Goal: Entertainment & Leisure: Consume media (video, audio)

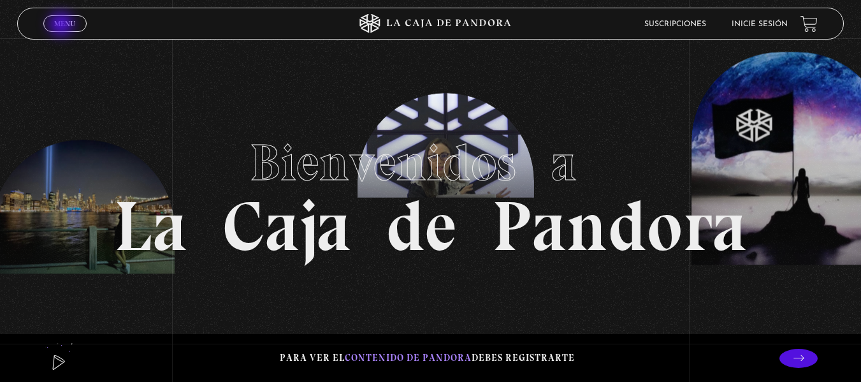
click at [62, 25] on span "Menu" at bounding box center [64, 24] width 21 height 8
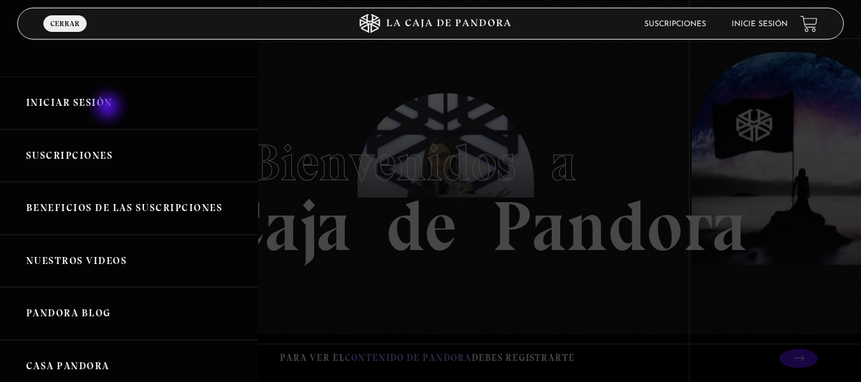
click at [109, 108] on link "Iniciar Sesión" at bounding box center [129, 102] width 258 height 53
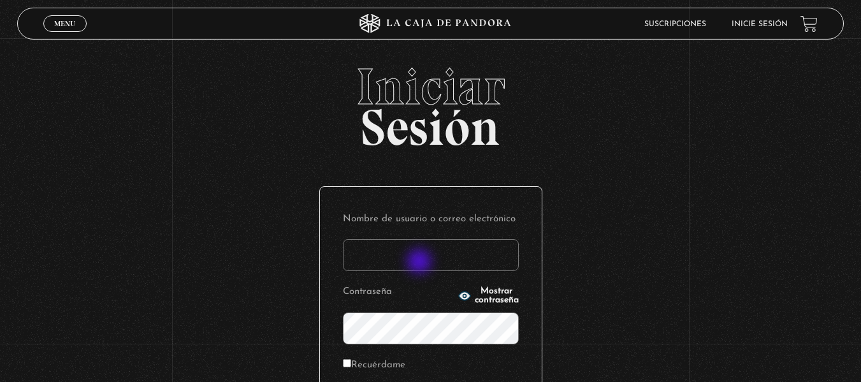
click at [420, 262] on input "Nombre de usuario o correo electrónico" at bounding box center [431, 255] width 176 height 32
type input "branzelpic@gmail.com"
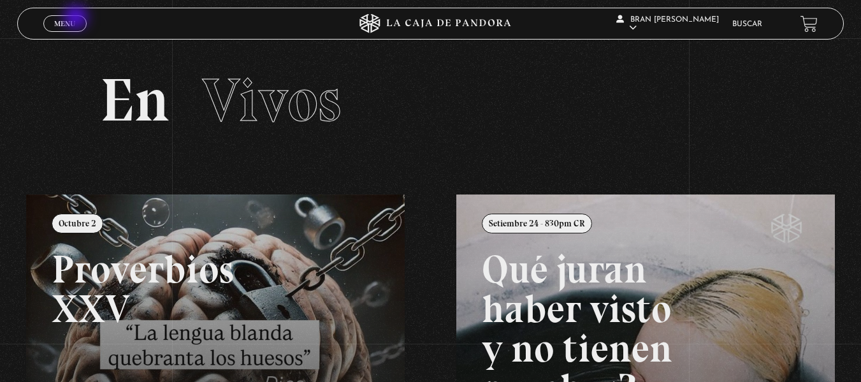
click at [77, 18] on link "Menu Cerrar" at bounding box center [64, 23] width 43 height 17
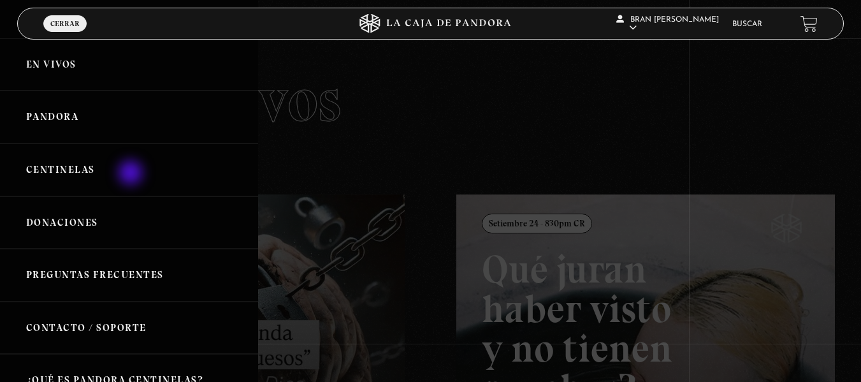
click at [132, 174] on link "Centinelas" at bounding box center [129, 169] width 258 height 53
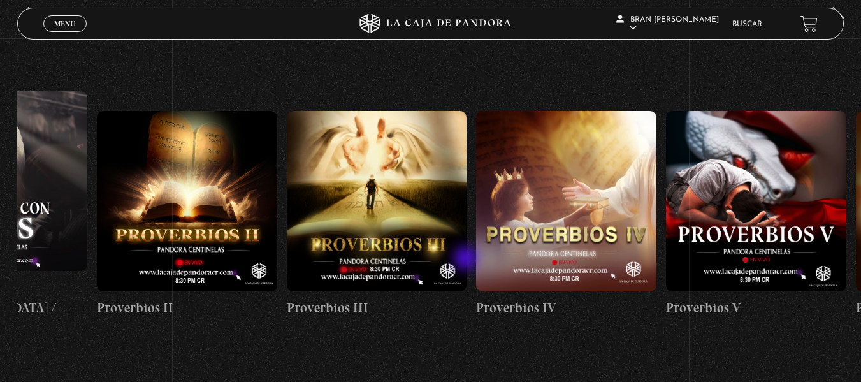
scroll to position [204, 0]
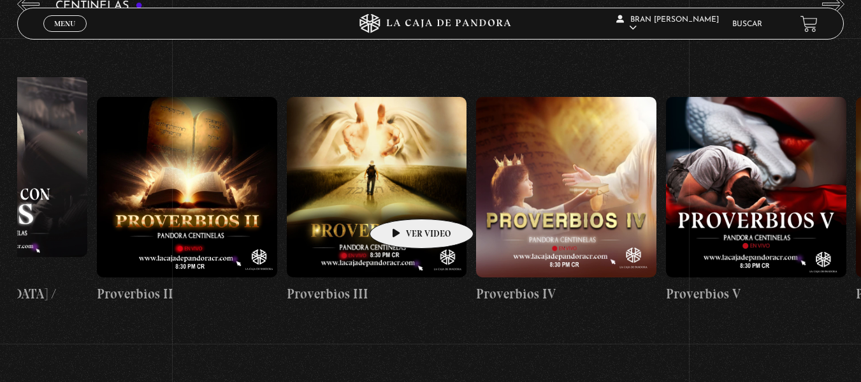
click at [401, 199] on figure at bounding box center [377, 187] width 180 height 180
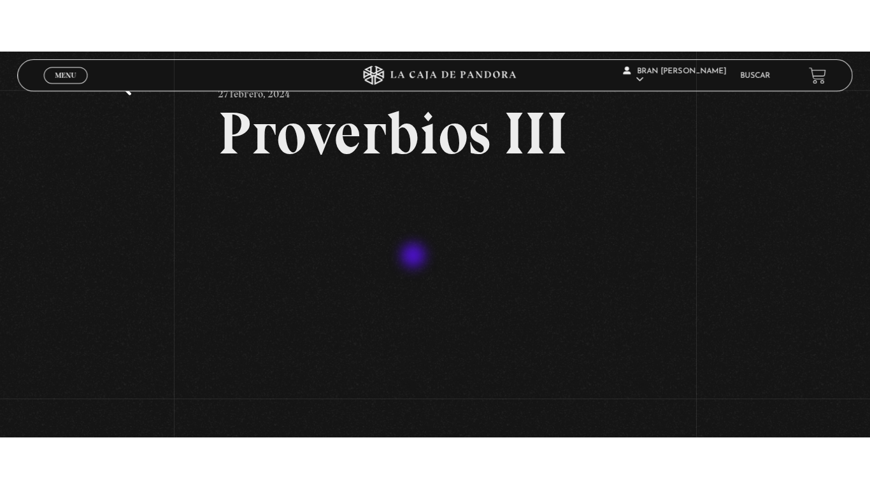
scroll to position [92, 0]
